Goal: Task Accomplishment & Management: Use online tool/utility

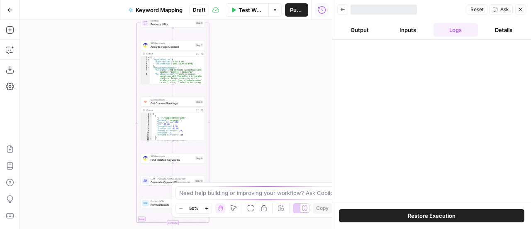
click at [478, 221] on button "Restore Execution" at bounding box center [431, 215] width 185 height 13
